Goal: Entertainment & Leisure: Consume media (video, audio)

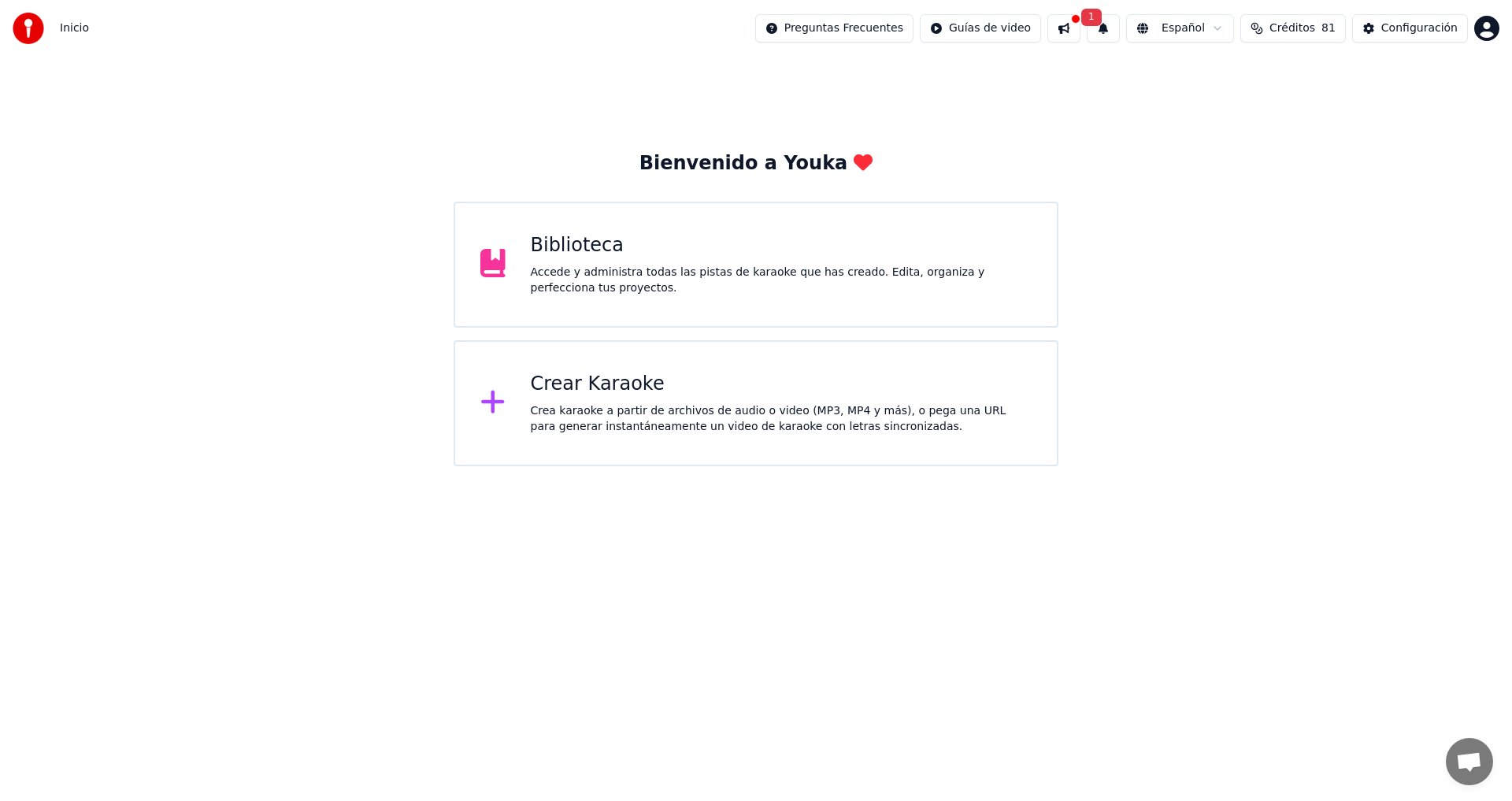
click at [610, 407] on div "Crea karaoke a partir de archivos de audio o video (MP3, MP4 y más), o pega una…" at bounding box center [781, 419] width 501 height 32
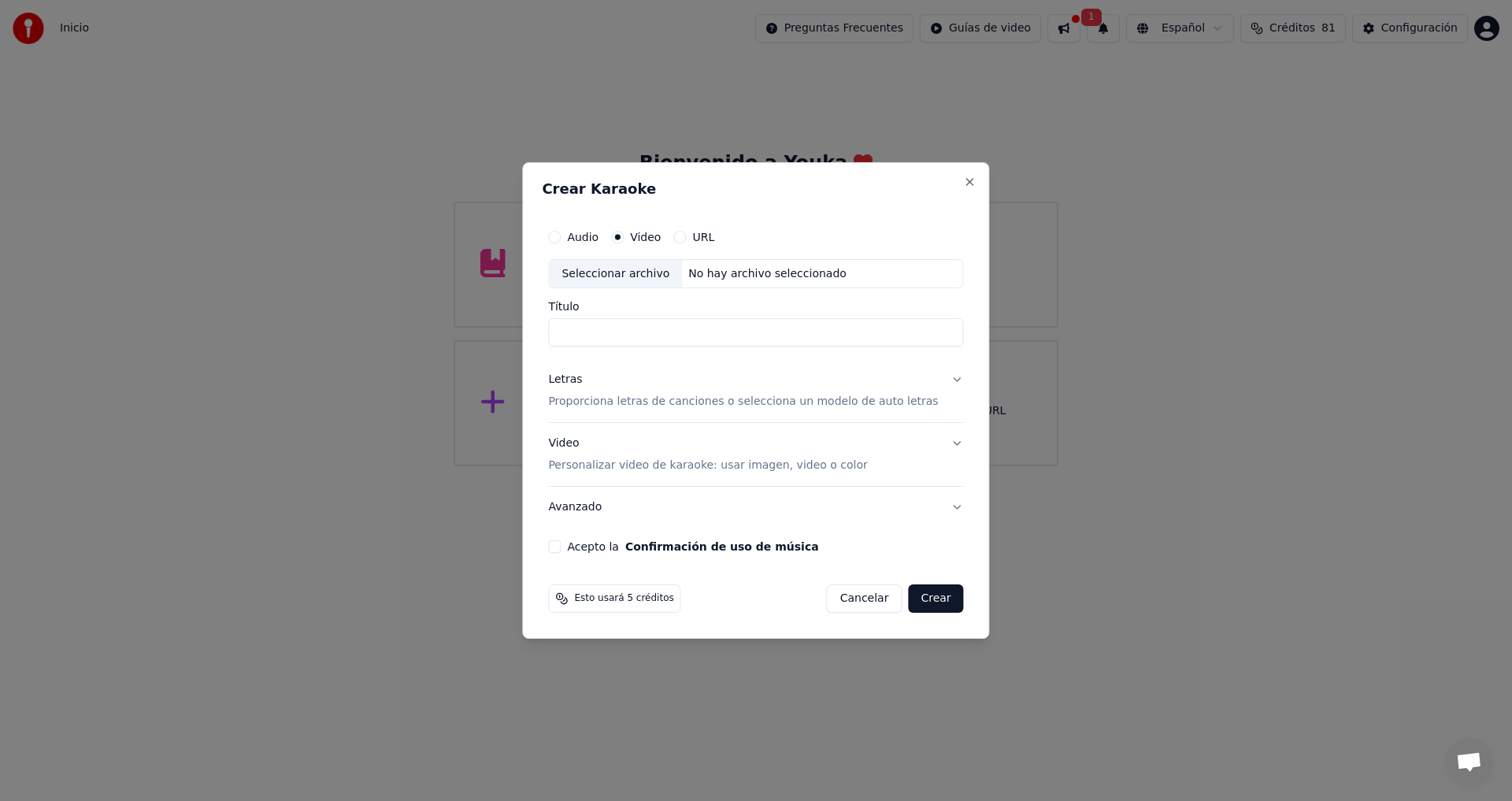
click at [863, 598] on button "Cancelar" at bounding box center [865, 598] width 76 height 28
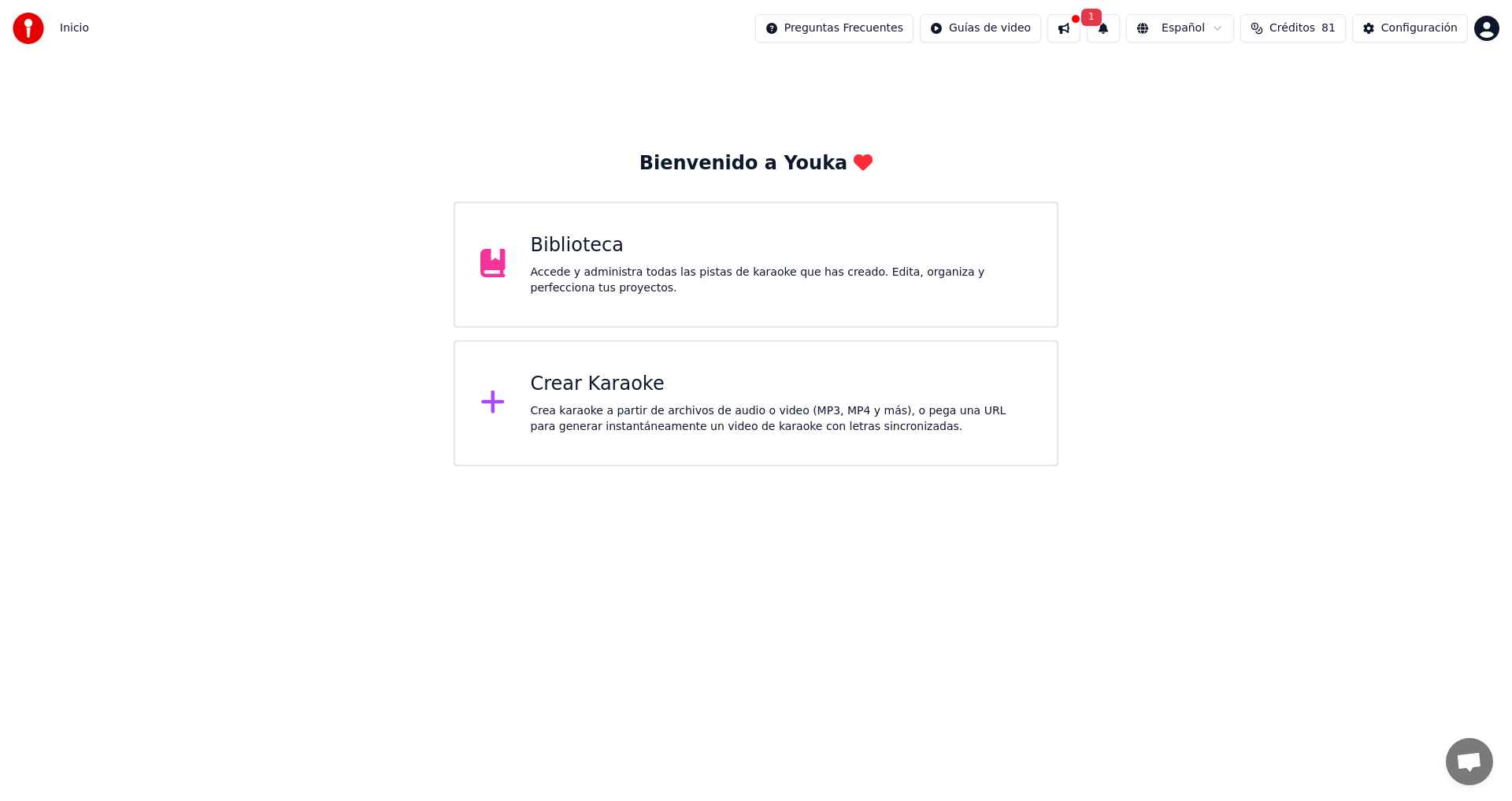
click at [651, 276] on div "Accede y administra todas las pistas de karaoke que has creado. Edita, organiza…" at bounding box center [781, 281] width 501 height 32
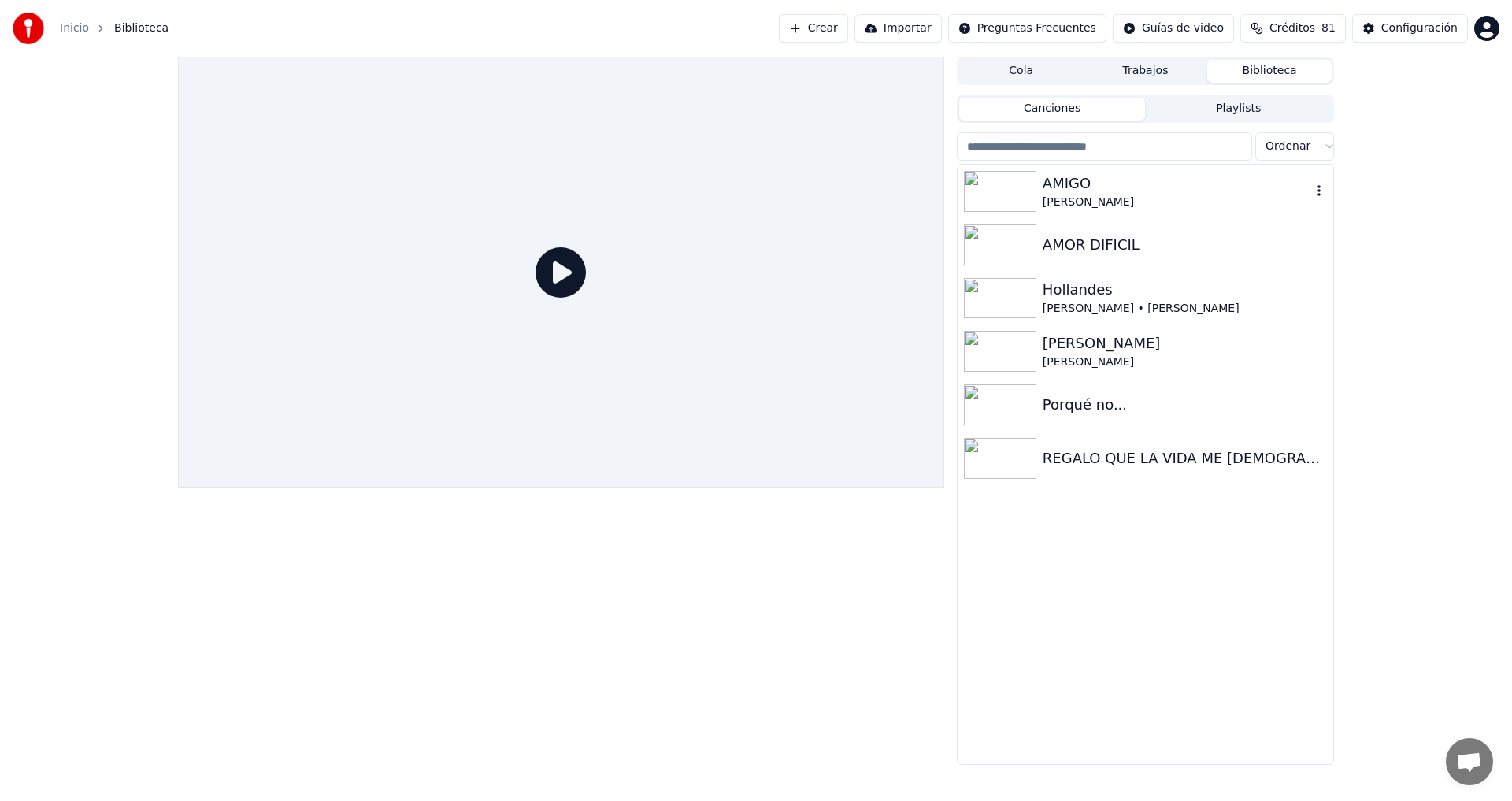
click at [1024, 193] on img at bounding box center [1000, 191] width 73 height 41
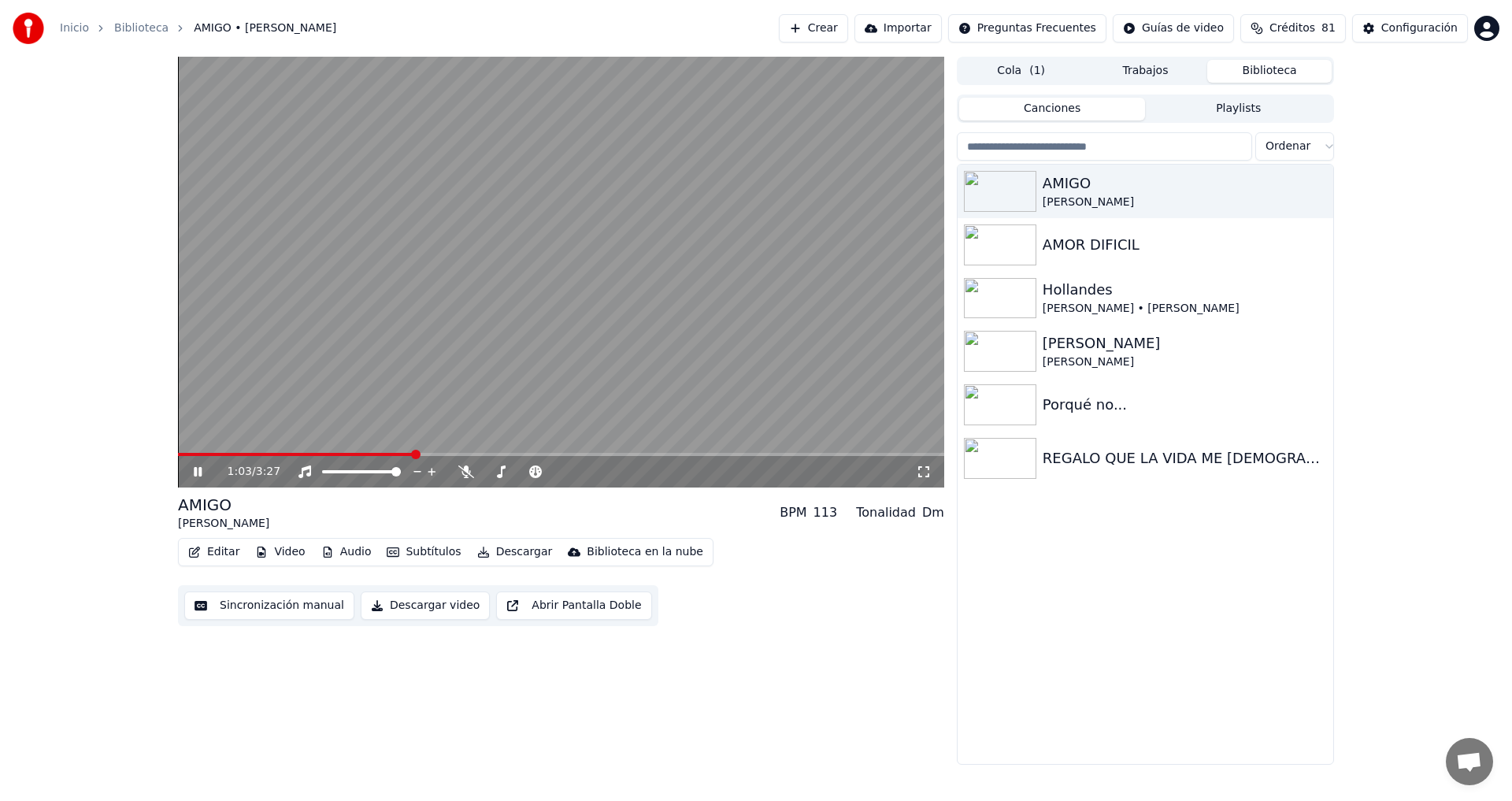
click at [194, 471] on icon at bounding box center [197, 471] width 8 height 9
click at [509, 720] on div "1:03 / 3:27 AMIGO [PERSON_NAME] BPM 113 Tonalidad Dm Editar Video Audio Subtítu…" at bounding box center [561, 410] width 766 height 708
